Goal: Check status: Check status

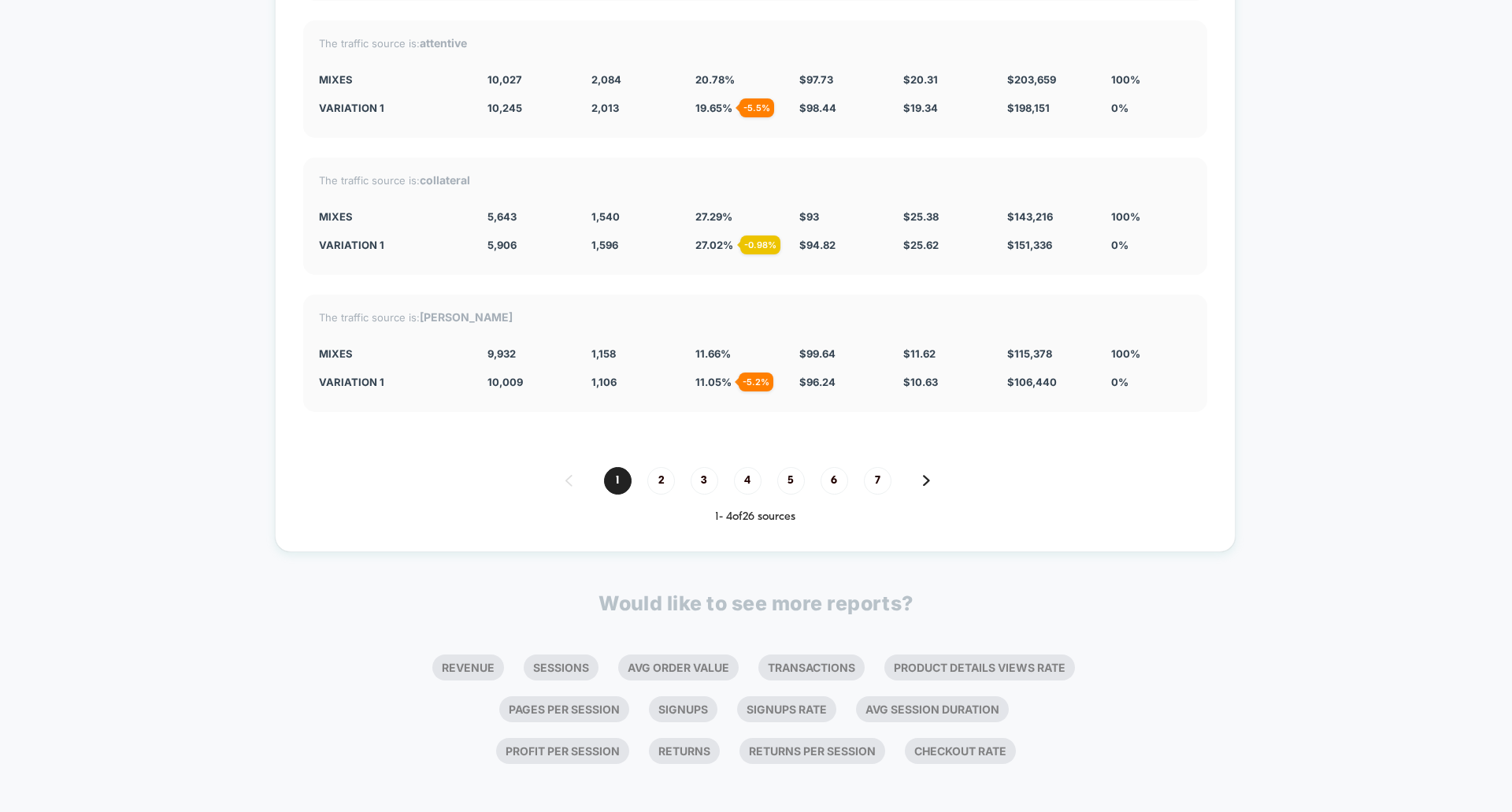
scroll to position [4584, 0]
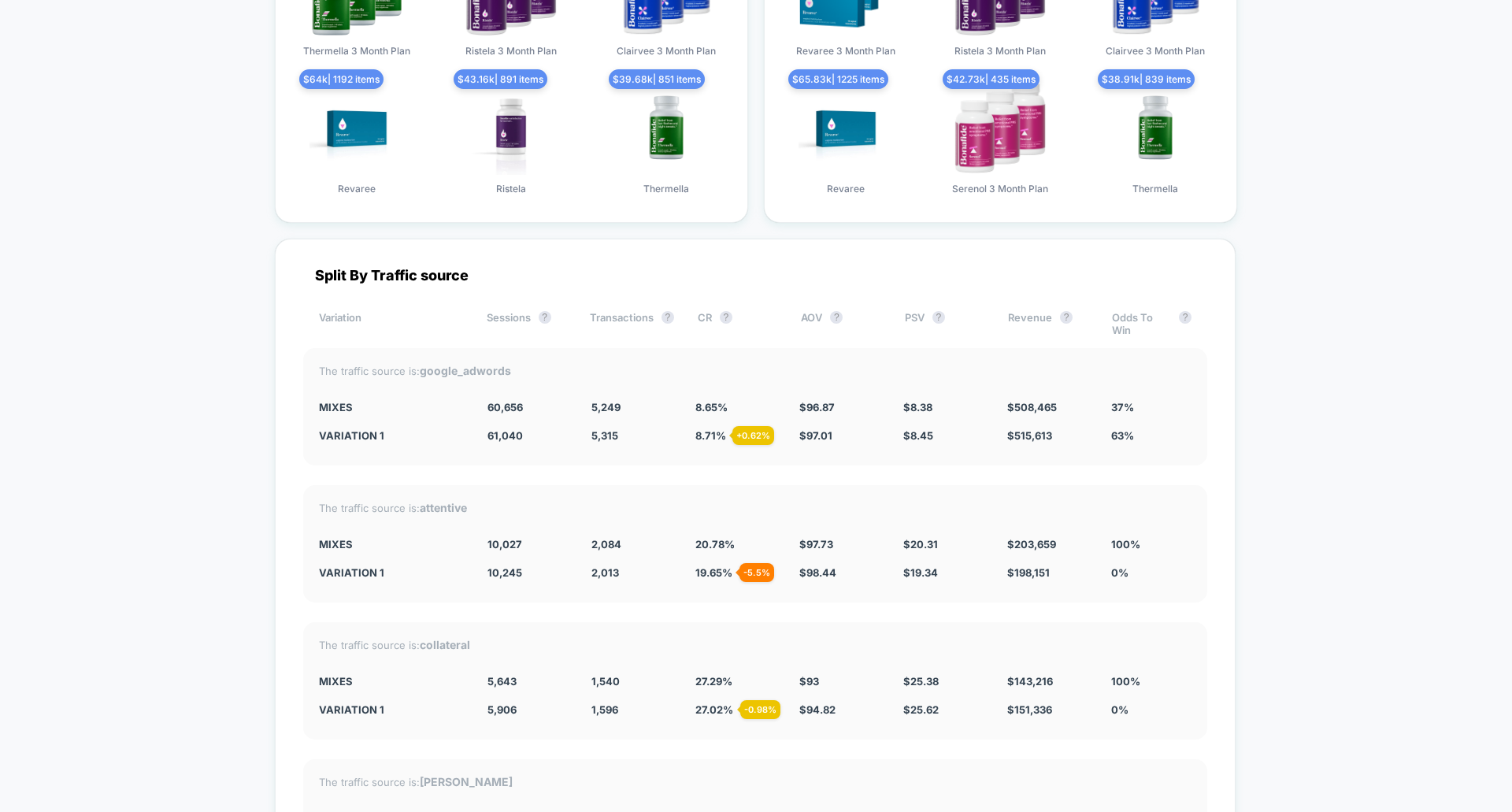
scroll to position [4112, 0]
drag, startPoint x: 1511, startPoint y: 707, endPoint x: 1511, endPoint y: 556, distance: 151.0
drag, startPoint x: 1490, startPoint y: 566, endPoint x: 1470, endPoint y: 466, distance: 102.0
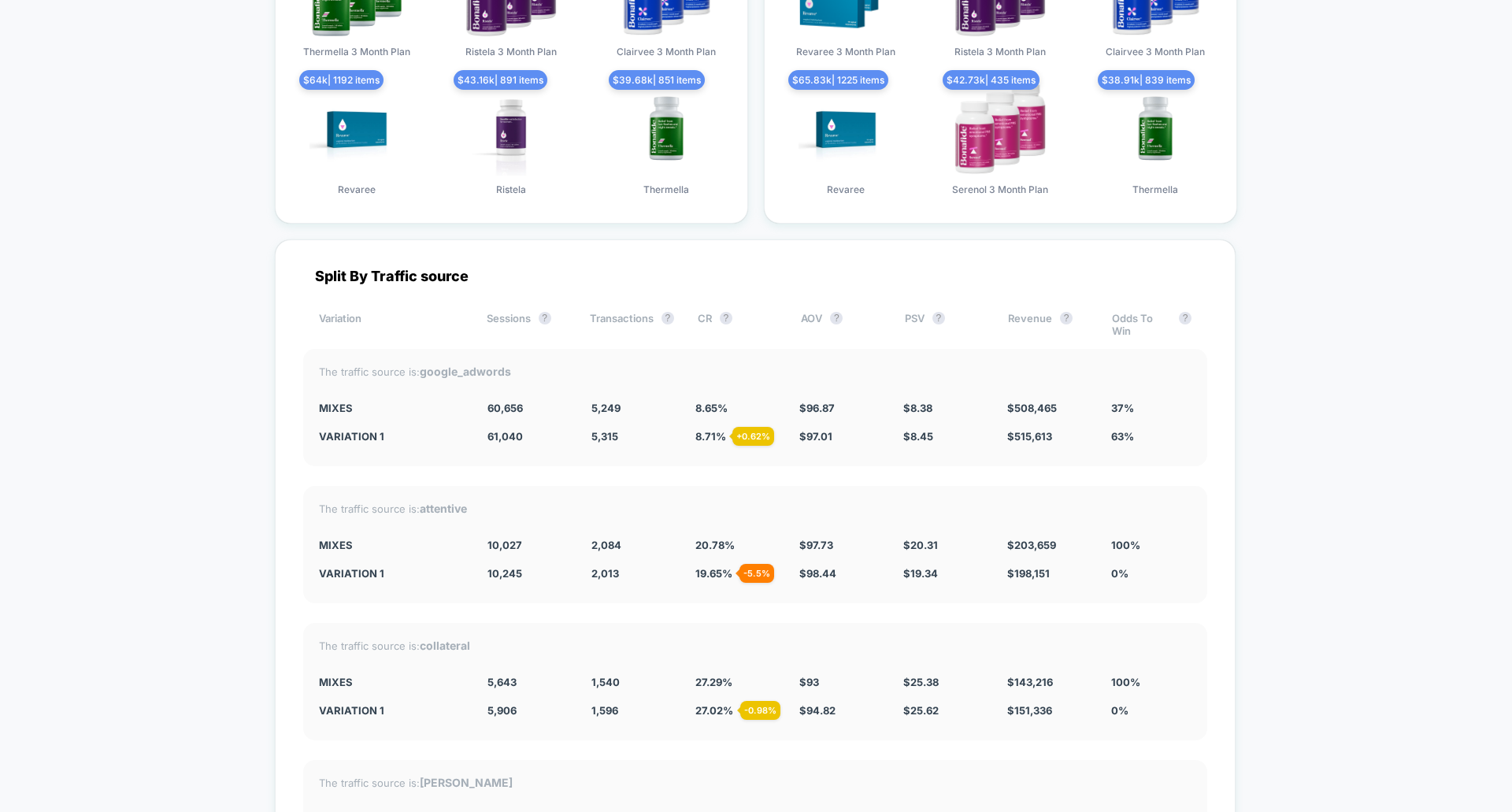
drag, startPoint x: 1511, startPoint y: 346, endPoint x: 1511, endPoint y: 337, distance: 9.0
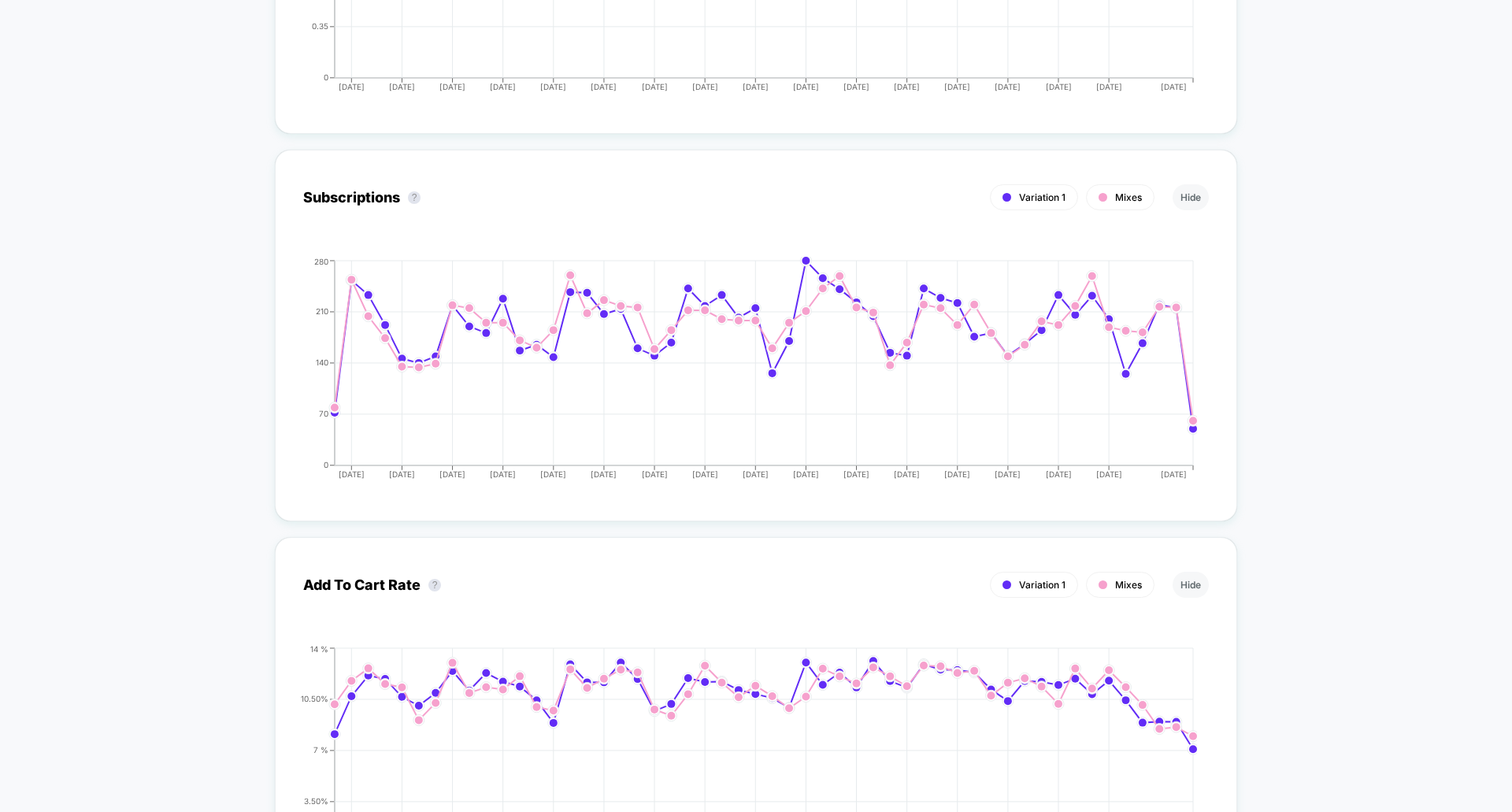
scroll to position [2695, 0]
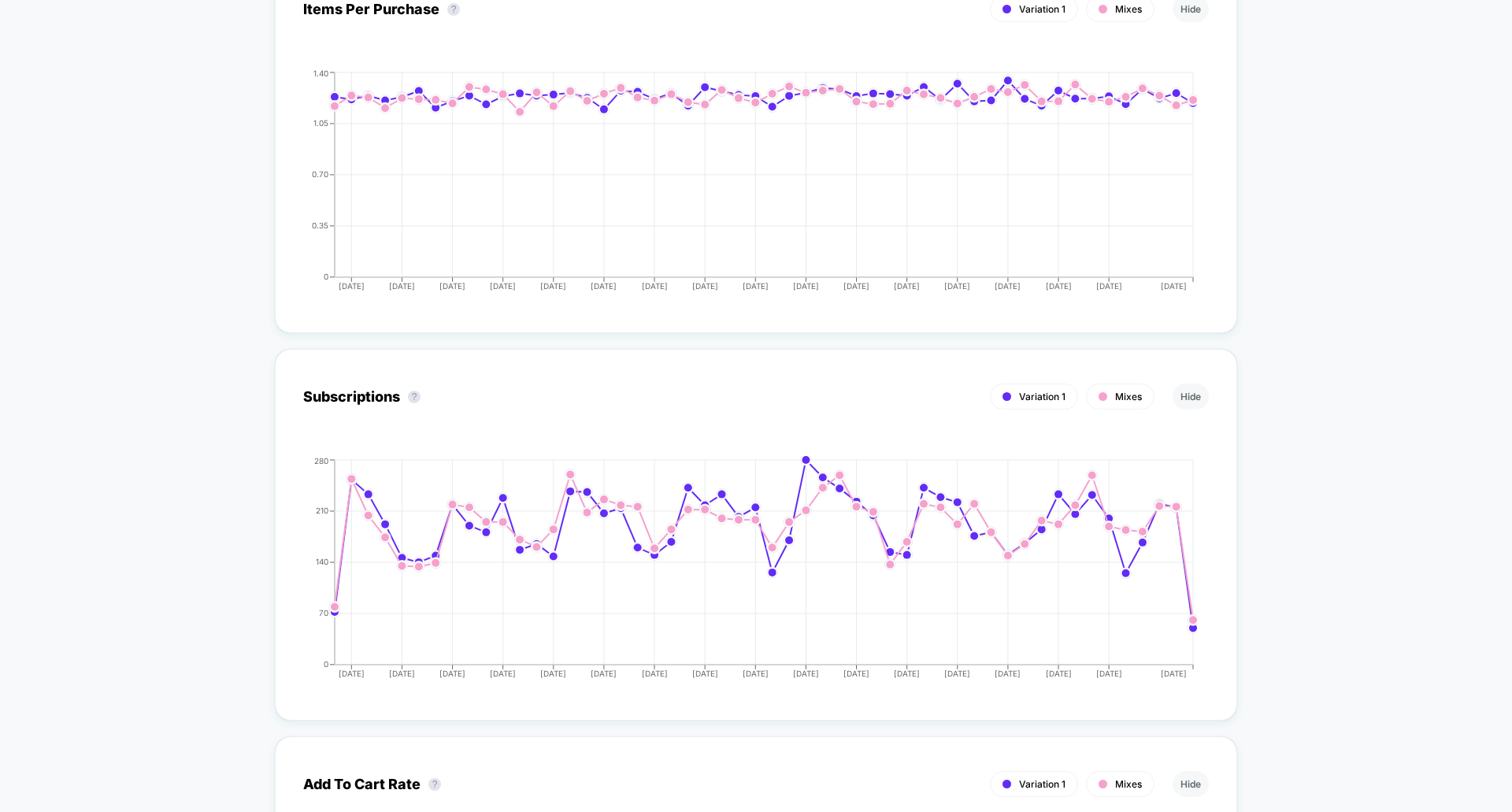
drag, startPoint x: 1511, startPoint y: 568, endPoint x: 1511, endPoint y: 335, distance: 233.0
click at [1511, 337] on div "< Back to all live experiences M+D - PDP - PDP Bundles - new Design LIVE Check …" at bounding box center [756, 30] width 1512 height 5341
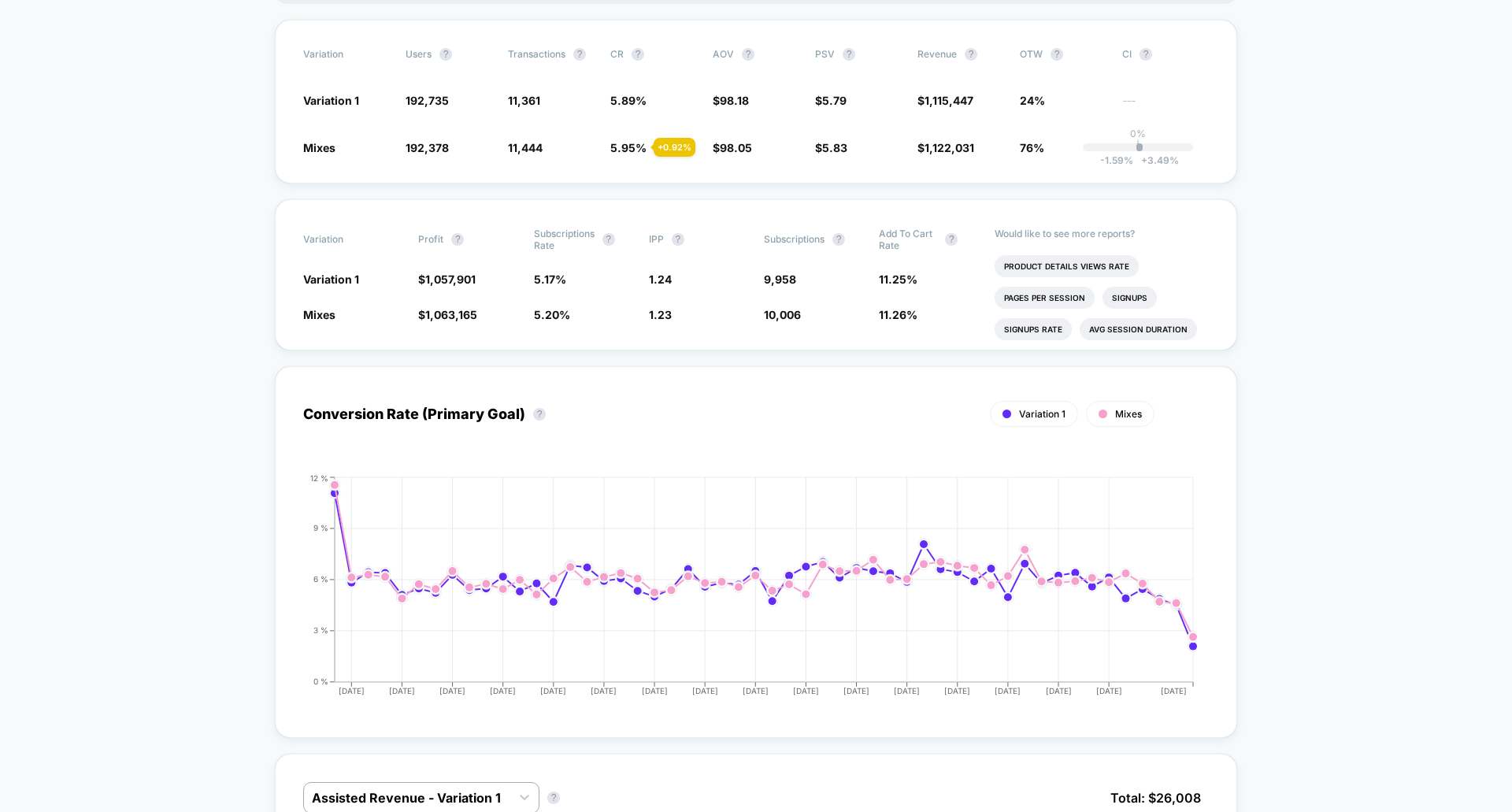
scroll to position [0, 0]
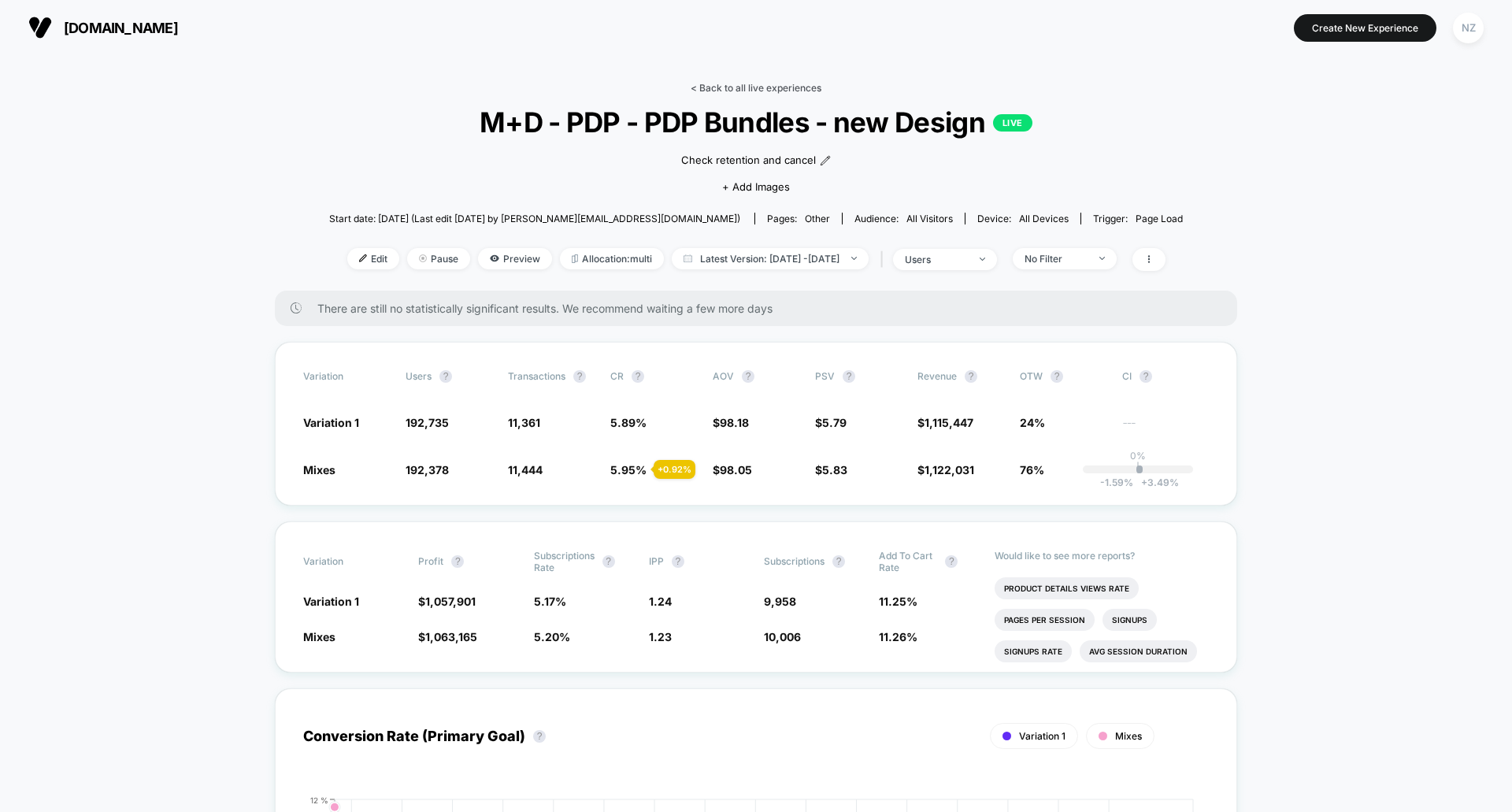
click at [702, 89] on link "< Back to all live experiences" at bounding box center [756, 88] width 131 height 12
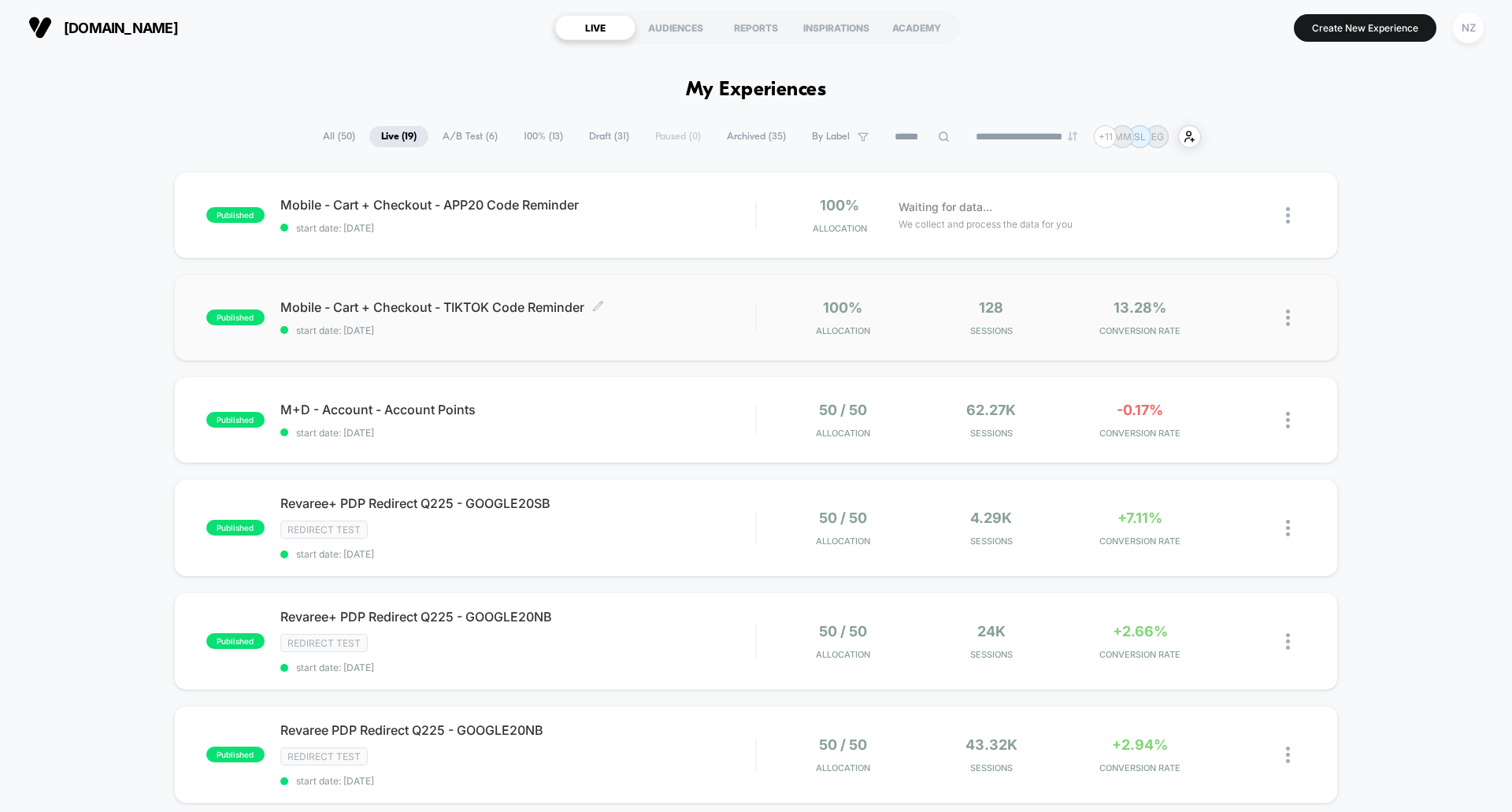
scroll to position [79, 0]
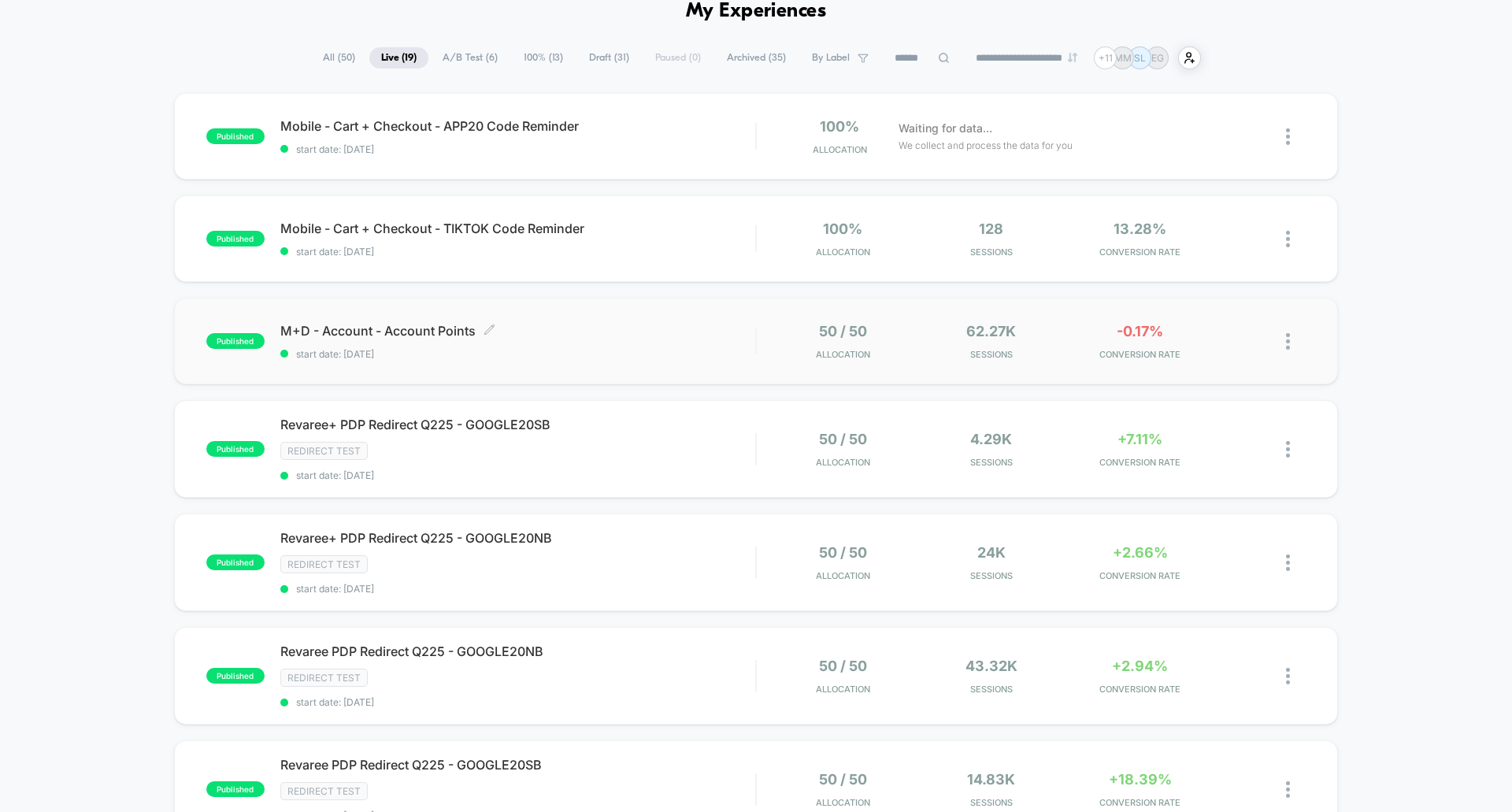
click at [589, 354] on span "start date: [DATE]" at bounding box center [518, 354] width 475 height 12
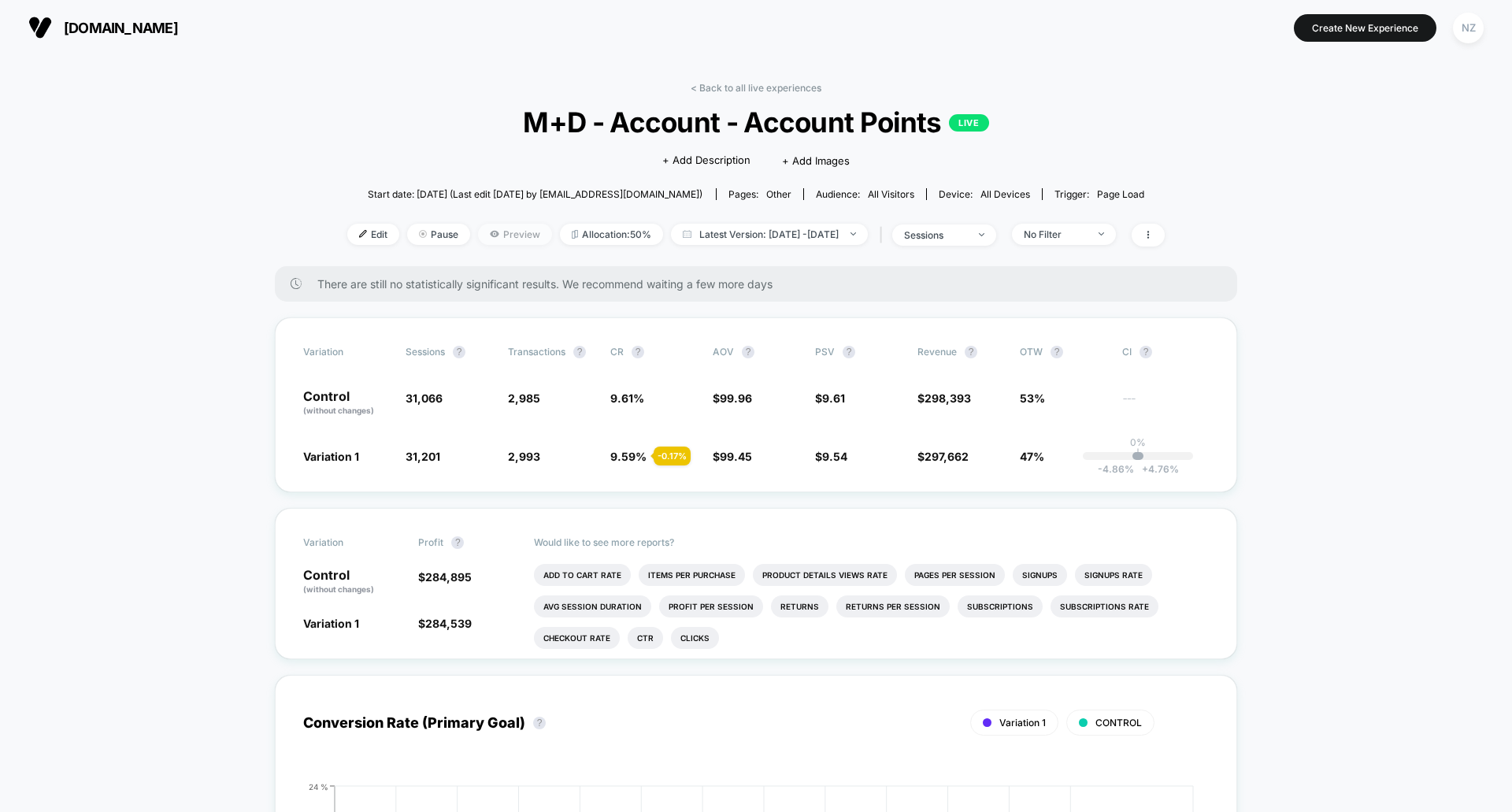
click at [479, 238] on span "Preview" at bounding box center [515, 234] width 74 height 21
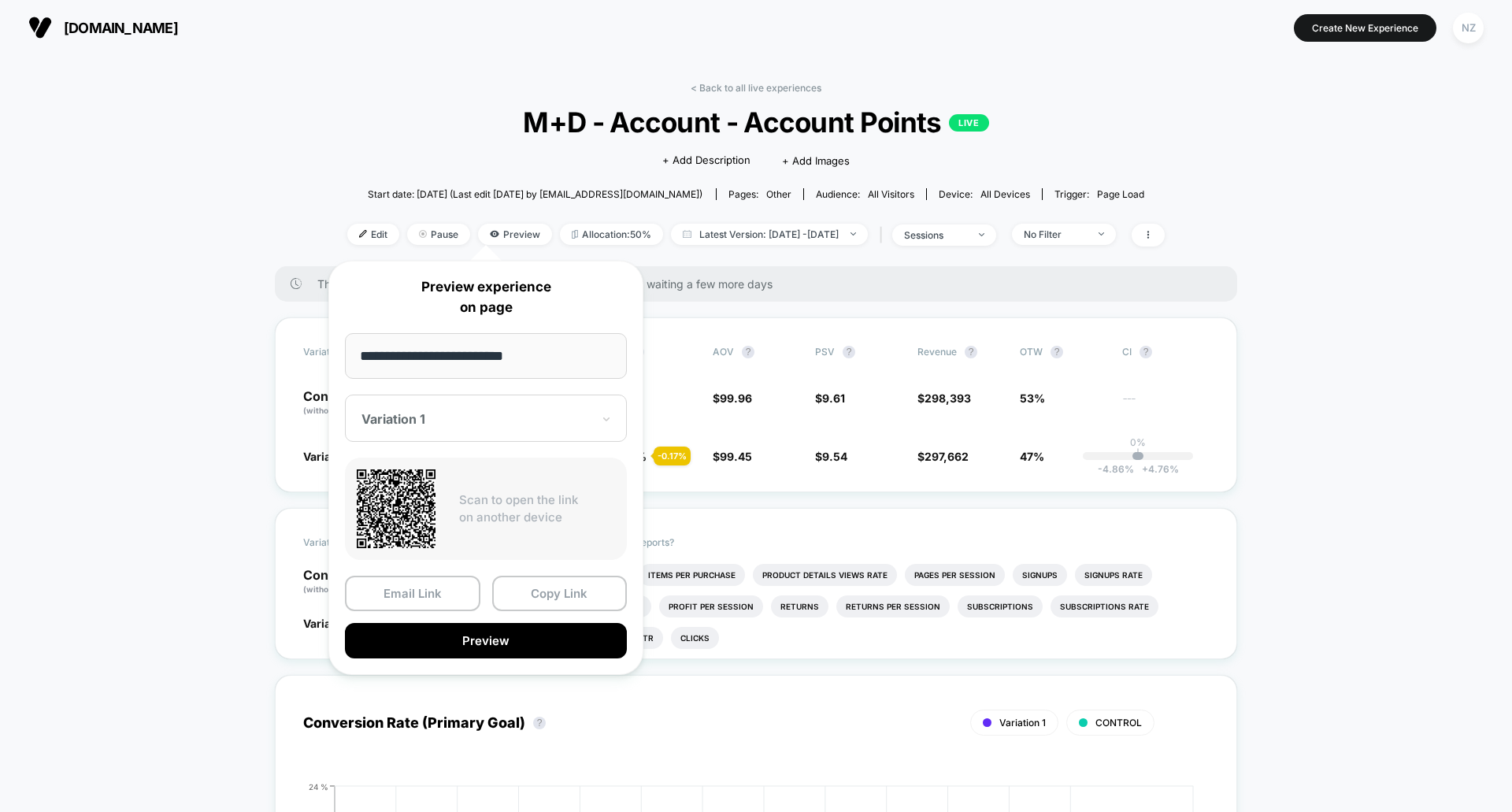
click at [510, 366] on input "**********" at bounding box center [486, 356] width 282 height 45
click at [488, 650] on button "Preview" at bounding box center [486, 640] width 282 height 36
